Goal: Browse casually: Explore the website without a specific task or goal

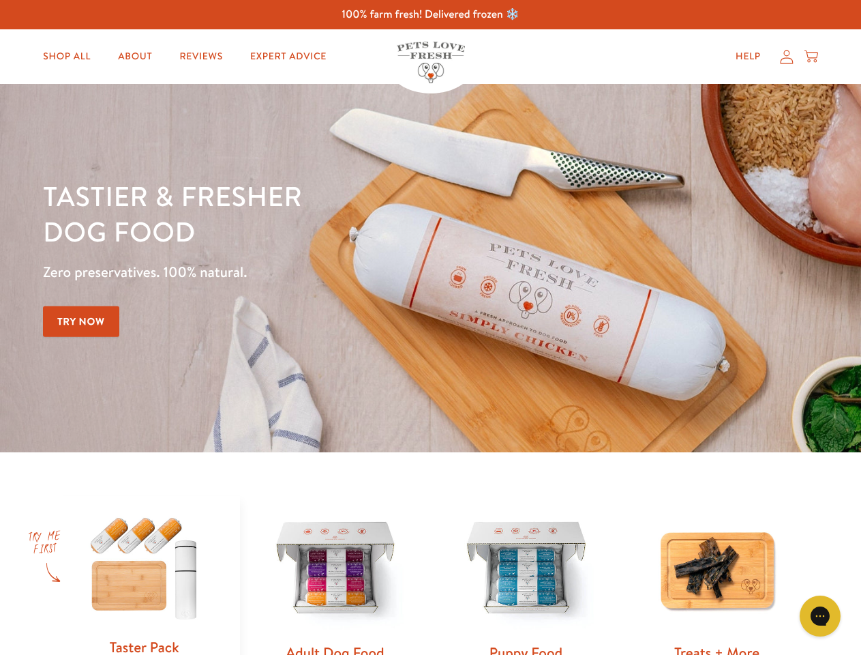
click at [430, 327] on div "Tastier & fresher dog food Zero preservatives. 100% natural. Try Now" at bounding box center [301, 268] width 517 height 180
click at [820, 616] on icon "Open gorgias live chat" at bounding box center [820, 615] width 13 height 13
